Goal: Task Accomplishment & Management: Use online tool/utility

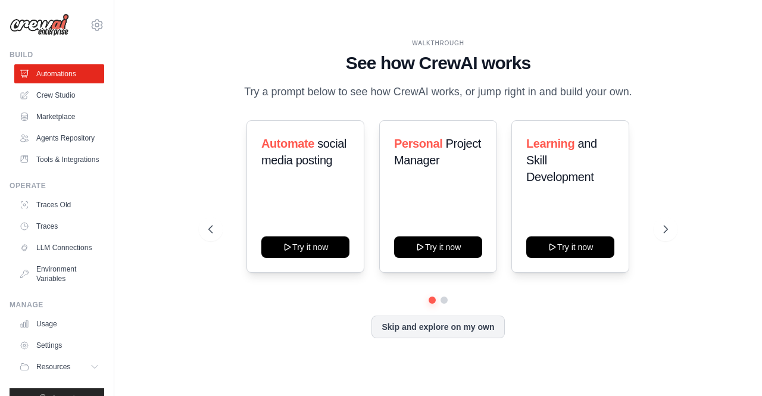
click at [182, 240] on div "WALKTHROUGH See how [PERSON_NAME] works Try a prompt below to see how [PERSON_N…" at bounding box center [437, 198] width 609 height 372
click at [416, 324] on button "Skip and explore on my own" at bounding box center [437, 325] width 133 height 23
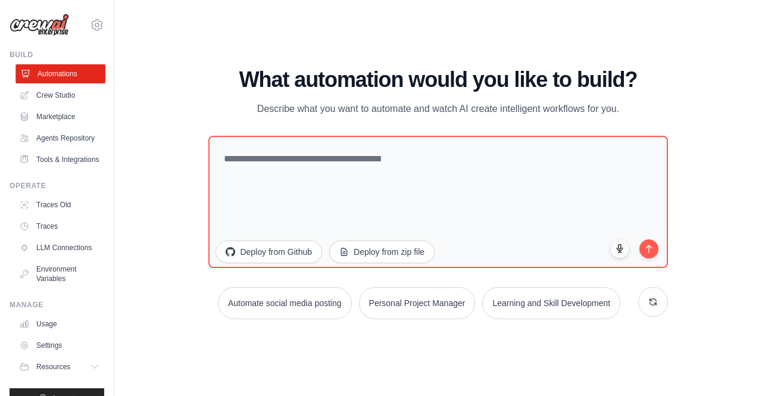
click at [56, 79] on link "Automations" at bounding box center [60, 73] width 90 height 19
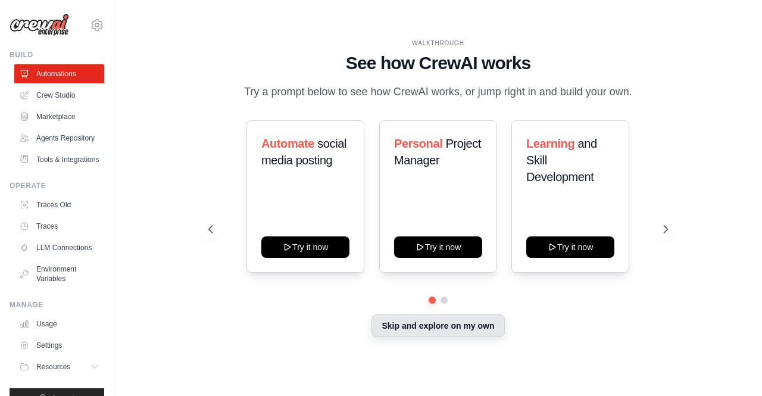
click at [470, 333] on button "Skip and explore on my own" at bounding box center [437, 325] width 133 height 23
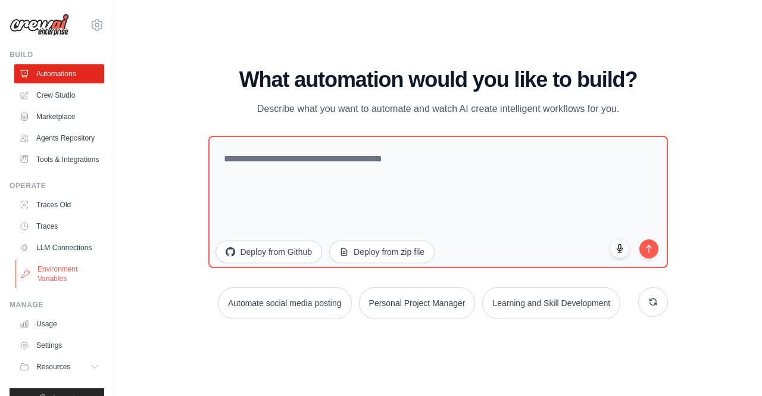
scroll to position [50, 0]
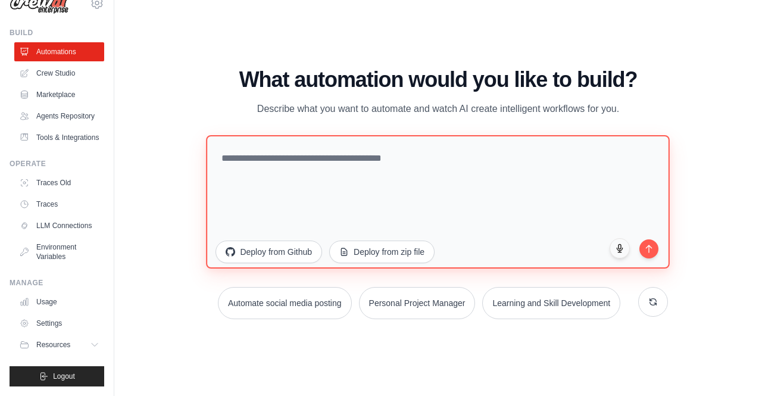
click at [265, 207] on textarea at bounding box center [439, 201] width 464 height 133
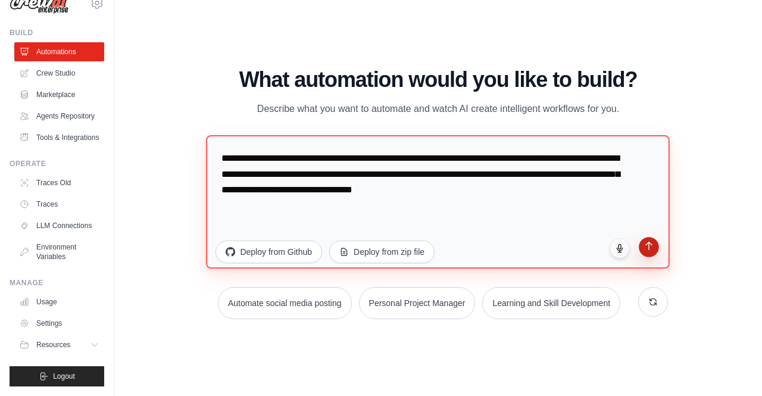
type textarea "**********"
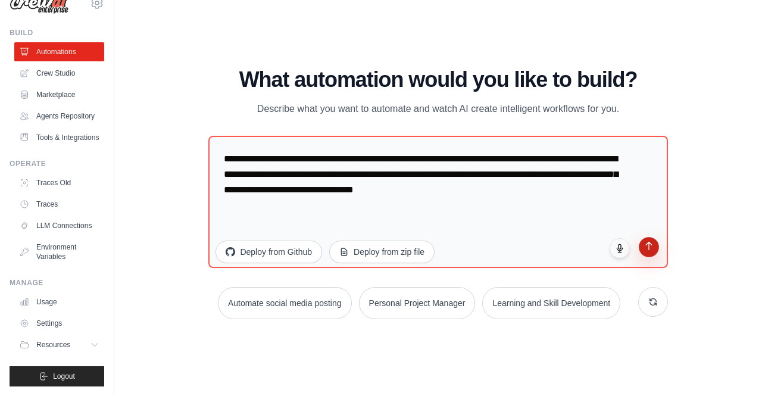
click at [640, 249] on button "submit" at bounding box center [649, 247] width 20 height 20
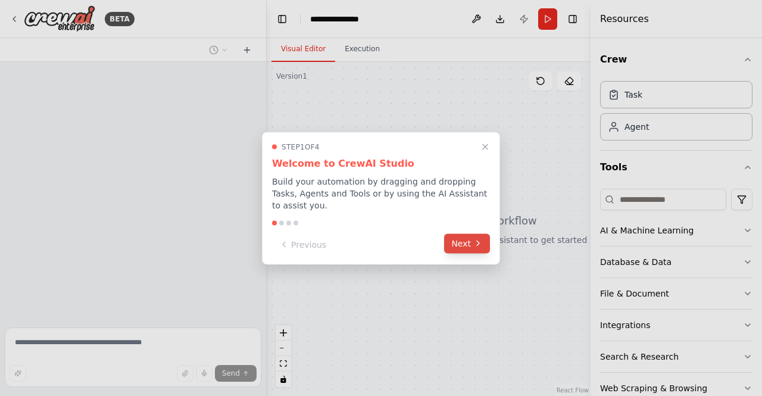
click at [461, 235] on button "Next" at bounding box center [467, 243] width 46 height 20
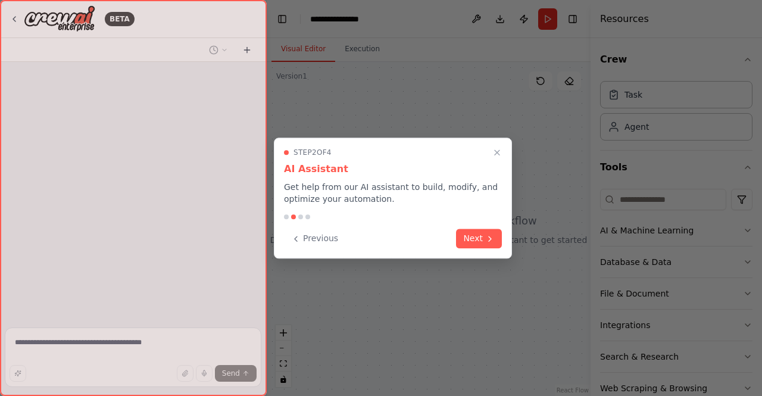
click at [461, 235] on button "Next" at bounding box center [479, 239] width 46 height 20
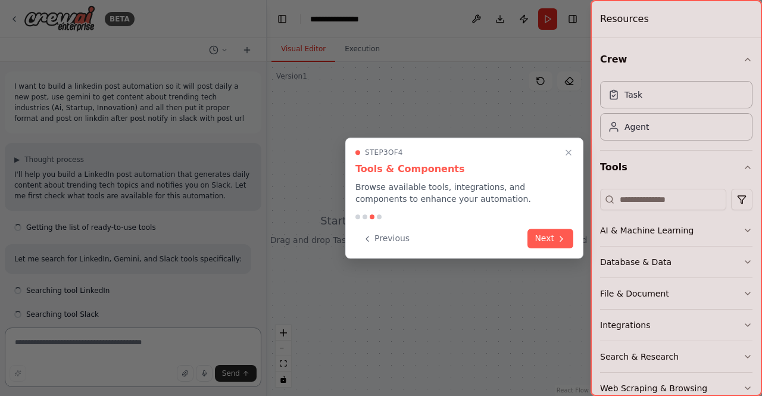
scroll to position [105, 0]
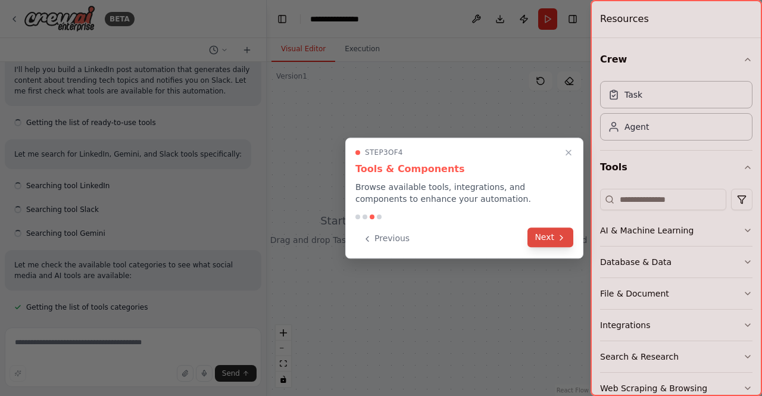
click at [570, 243] on button "Next" at bounding box center [550, 237] width 46 height 20
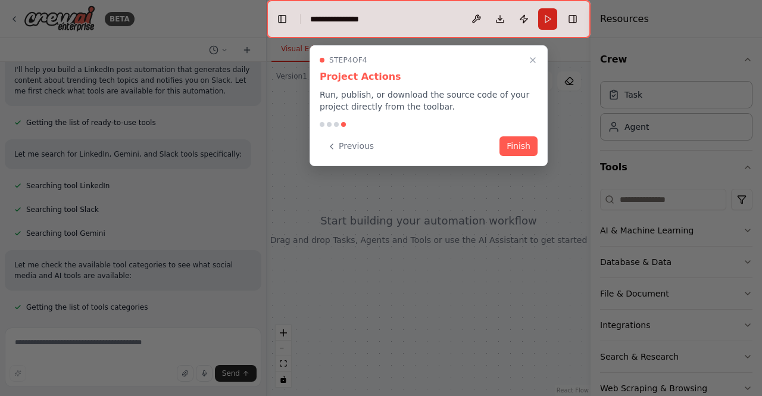
scroll to position [167, 0]
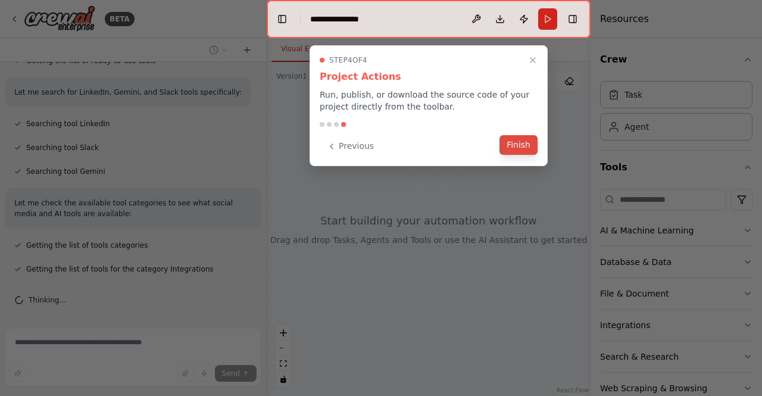
click at [517, 146] on button "Finish" at bounding box center [518, 145] width 38 height 20
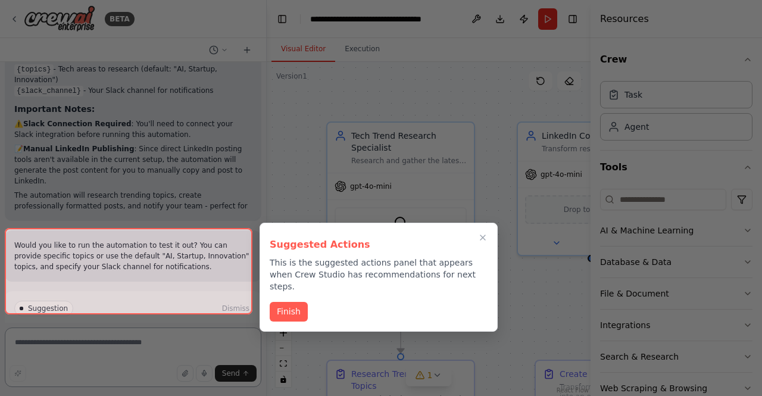
scroll to position [1466, 0]
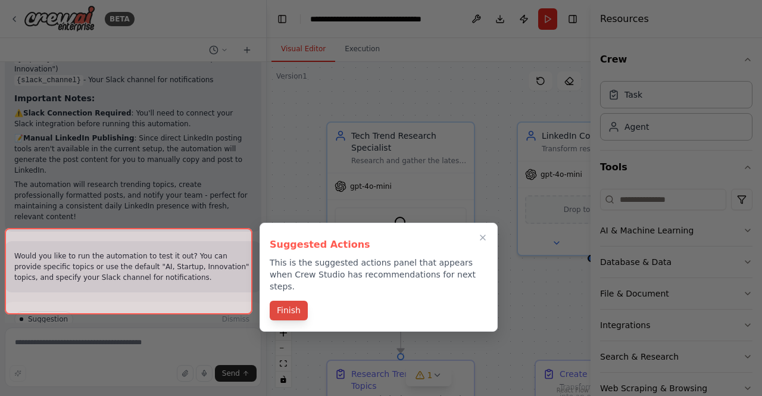
click at [292, 301] on button "Finish" at bounding box center [289, 311] width 38 height 20
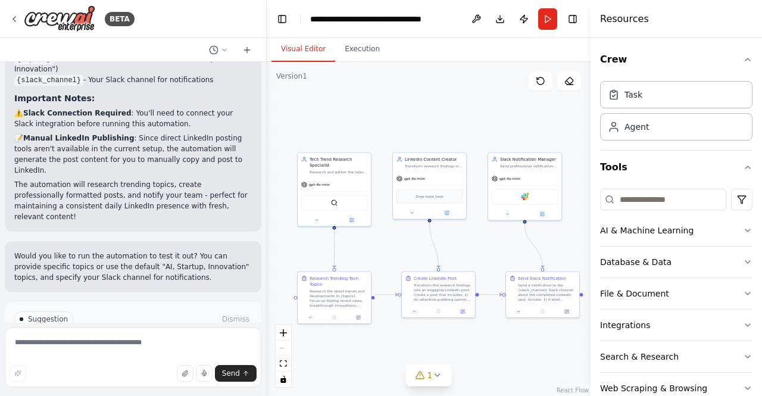
drag, startPoint x: 440, startPoint y: 149, endPoint x: 362, endPoint y: 133, distance: 80.1
click at [362, 133] on div ".deletable-edge-delete-btn { width: 20px; height: 20px; border: 0px solid #ffff…" at bounding box center [429, 229] width 324 height 334
click at [549, 23] on button "Run" at bounding box center [547, 18] width 19 height 21
click at [160, 360] on button "Run Automation" at bounding box center [132, 369] width 237 height 19
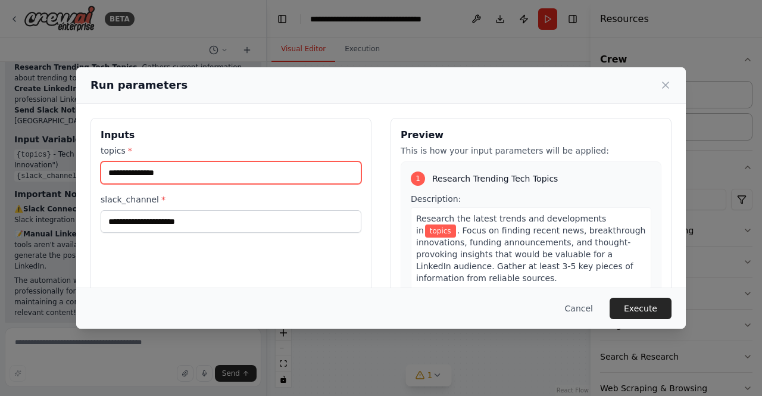
click at [265, 175] on input "topics *" at bounding box center [231, 172] width 261 height 23
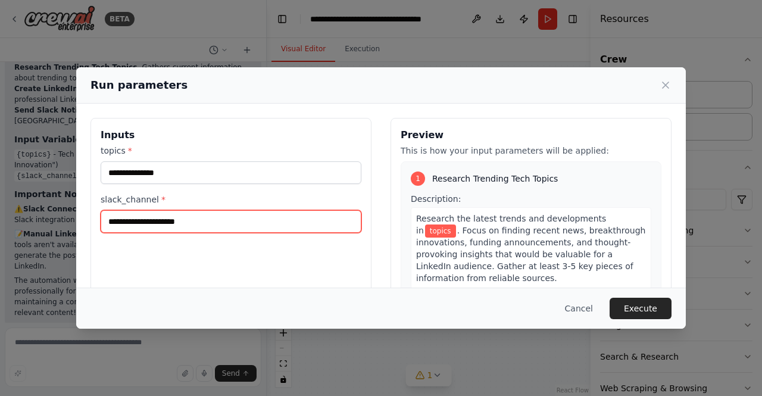
click at [248, 215] on input "slack_channel *" at bounding box center [231, 221] width 261 height 23
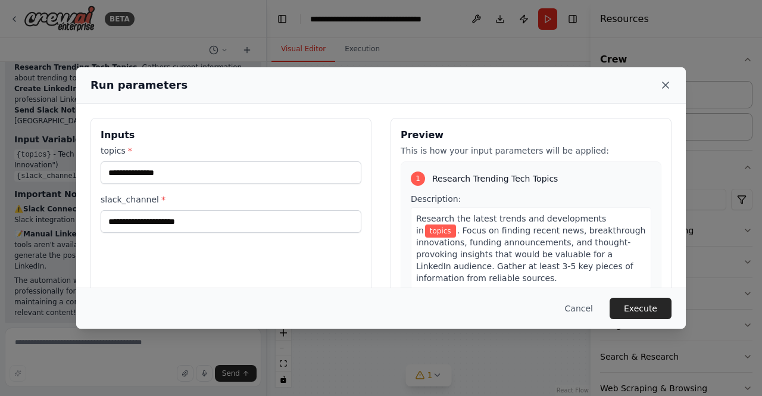
click at [666, 89] on icon at bounding box center [665, 85] width 12 height 12
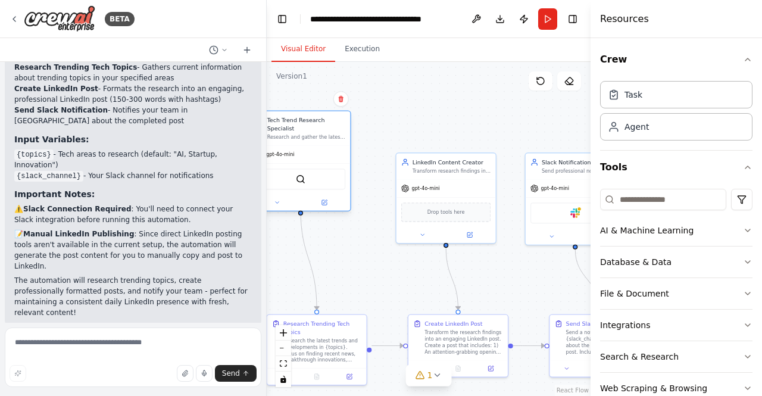
drag, startPoint x: 324, startPoint y: 195, endPoint x: 313, endPoint y: 145, distance: 51.7
click at [313, 145] on div "gpt-4o-mini SerperDevTool" at bounding box center [300, 177] width 99 height 65
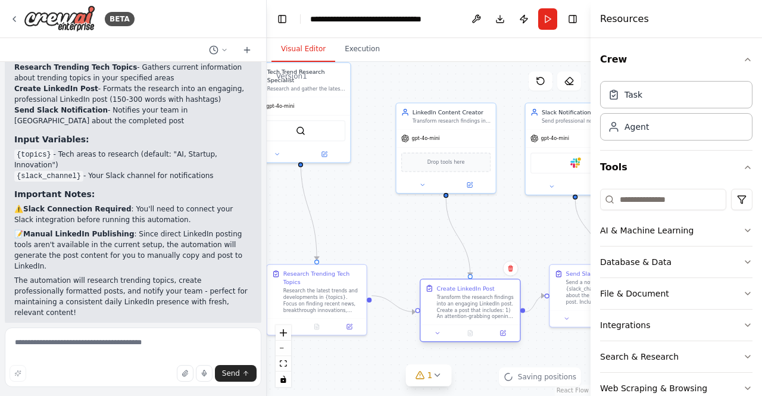
drag, startPoint x: 432, startPoint y: 347, endPoint x: 443, endPoint y: 312, distance: 36.1
click at [443, 312] on div "Transform the research findings into an engaging LinkedIn post. Create a post t…" at bounding box center [476, 307] width 79 height 26
click at [14, 13] on div "BETA" at bounding box center [72, 18] width 125 height 27
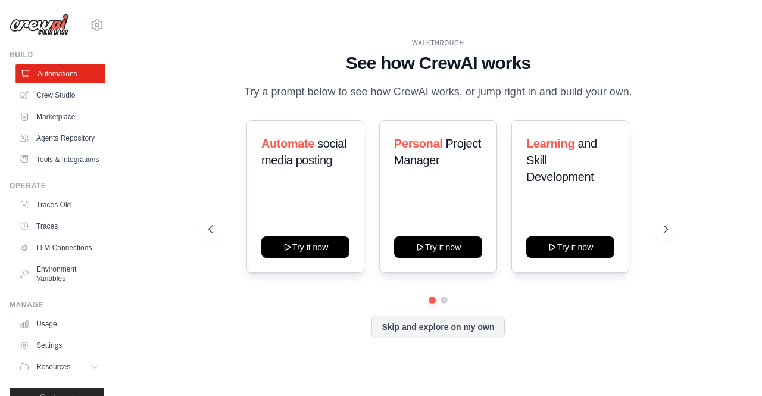
click at [61, 70] on link "Automations" at bounding box center [60, 73] width 90 height 19
